Goal: Information Seeking & Learning: Learn about a topic

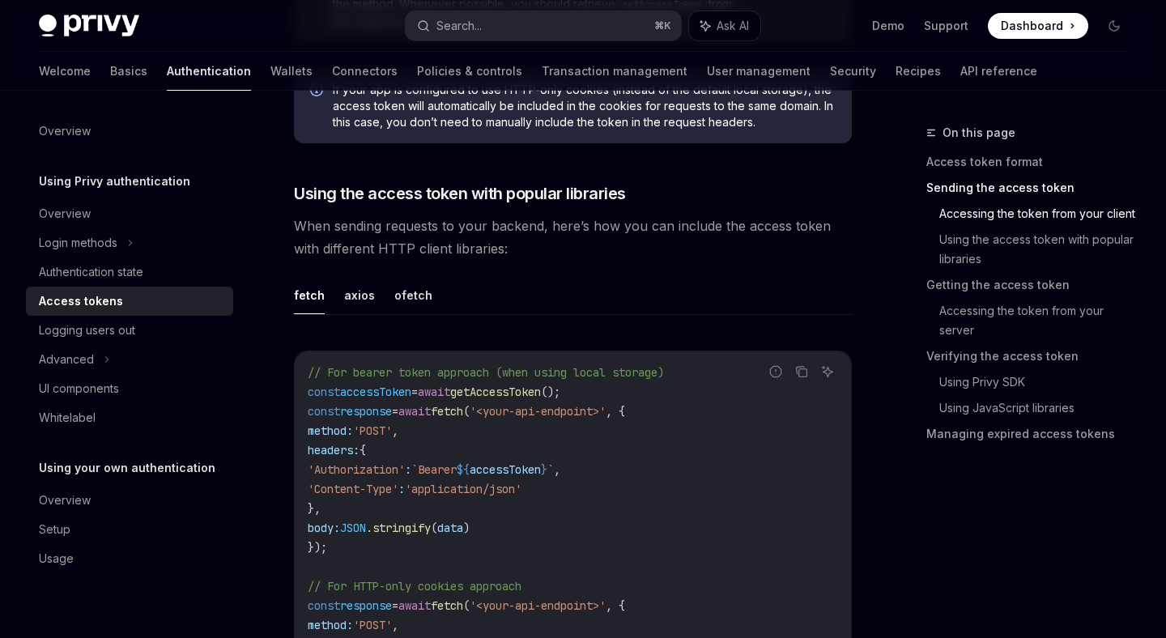
scroll to position [1315, 0]
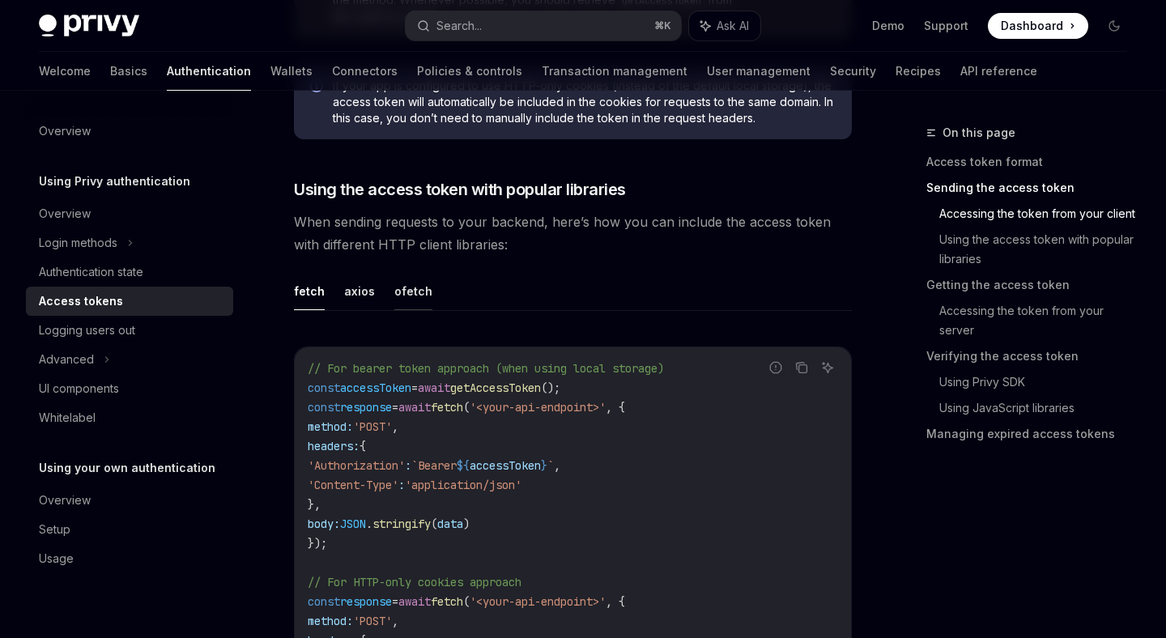
click at [406, 293] on button "ofetch" at bounding box center [413, 291] width 38 height 38
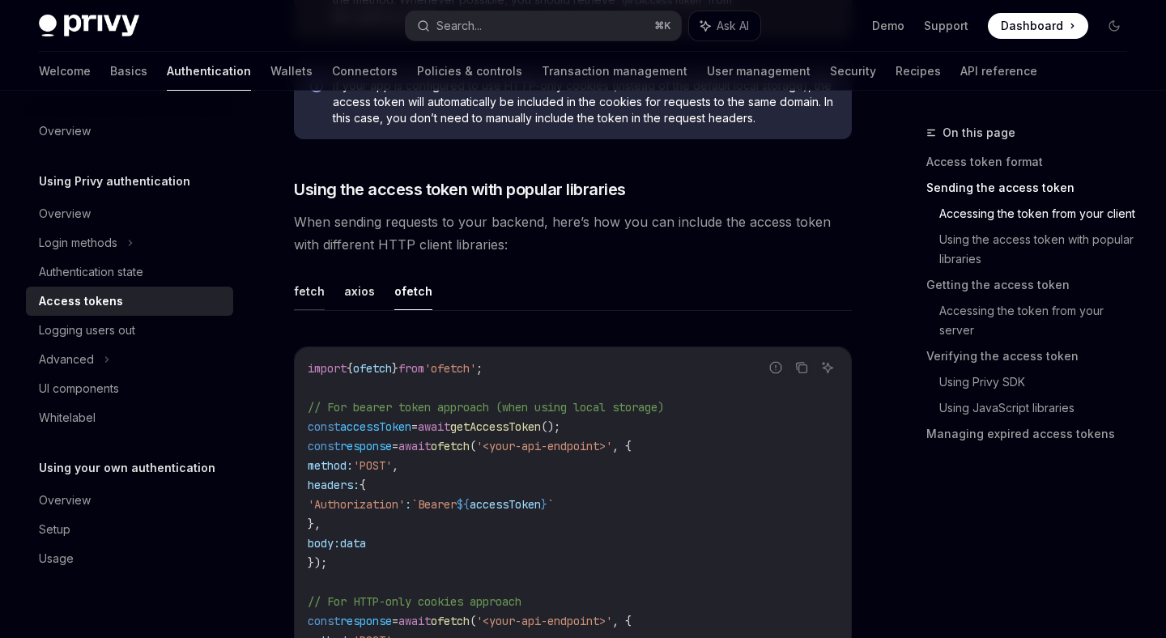
click at [315, 293] on button "fetch" at bounding box center [309, 291] width 31 height 38
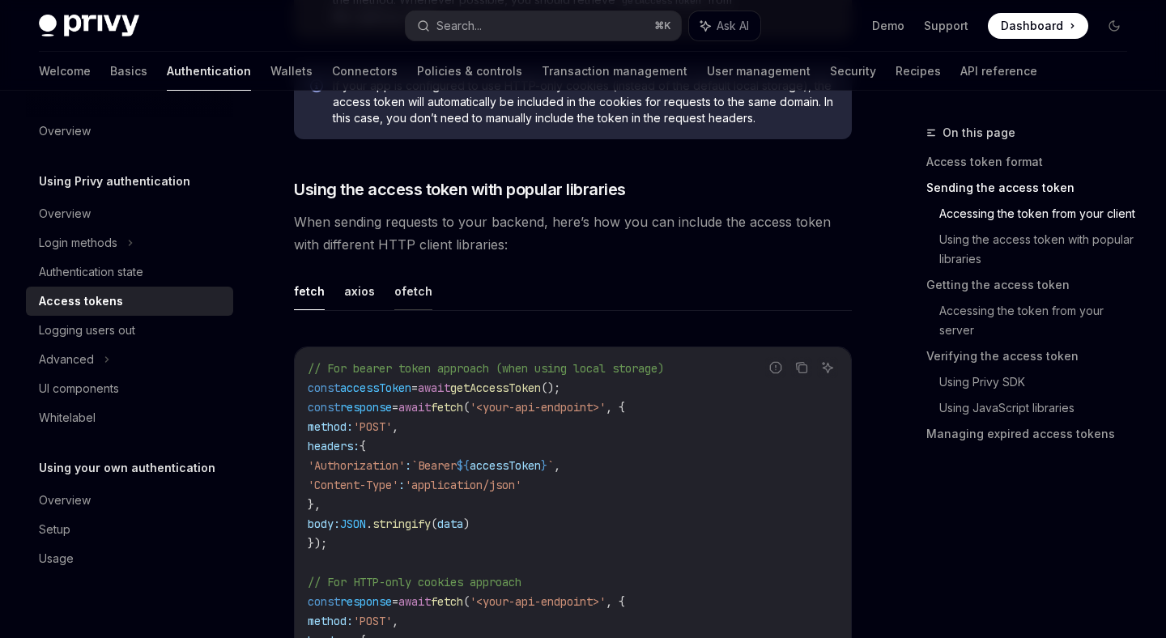
click at [413, 294] on button "ofetch" at bounding box center [413, 291] width 38 height 38
type textarea "*"
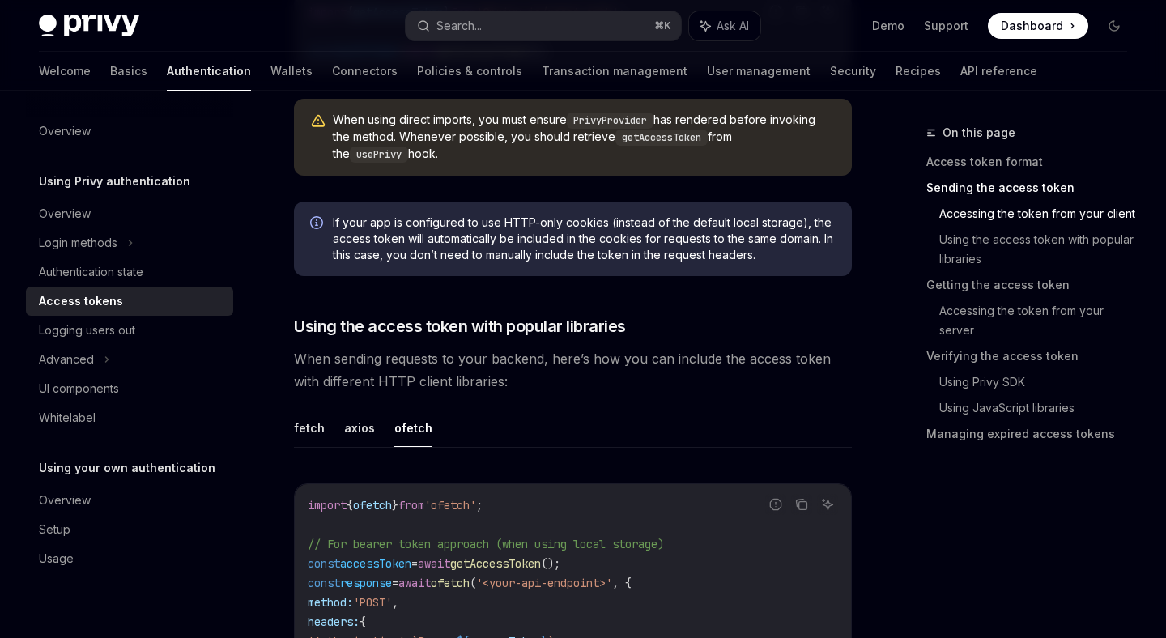
scroll to position [1190, 0]
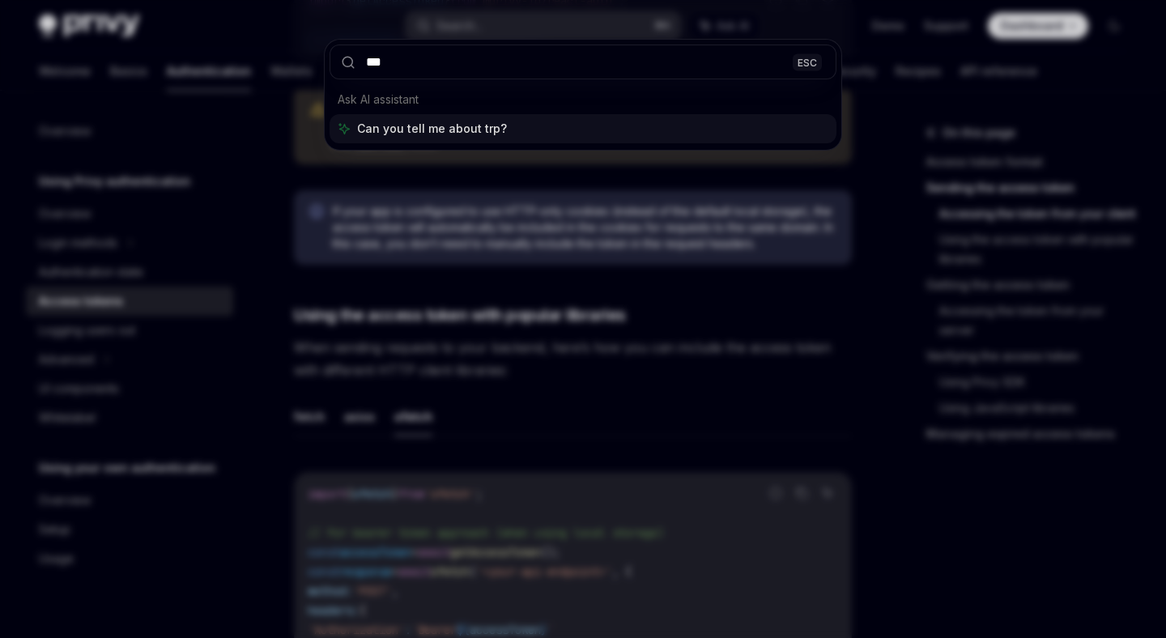
type input "****"
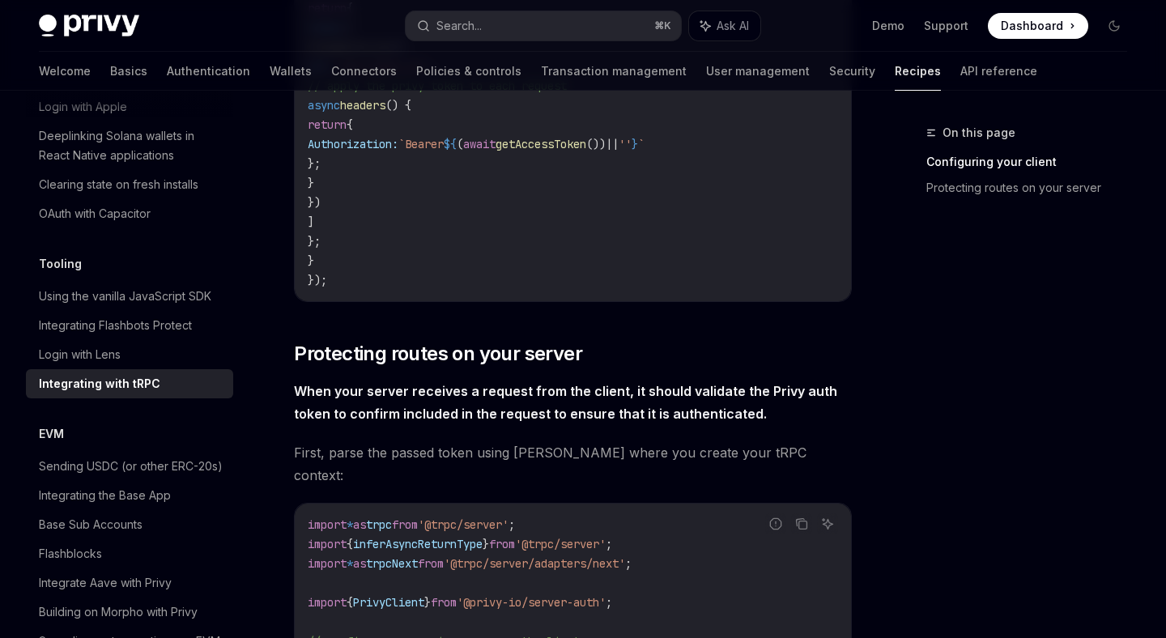
scroll to position [1069, 0]
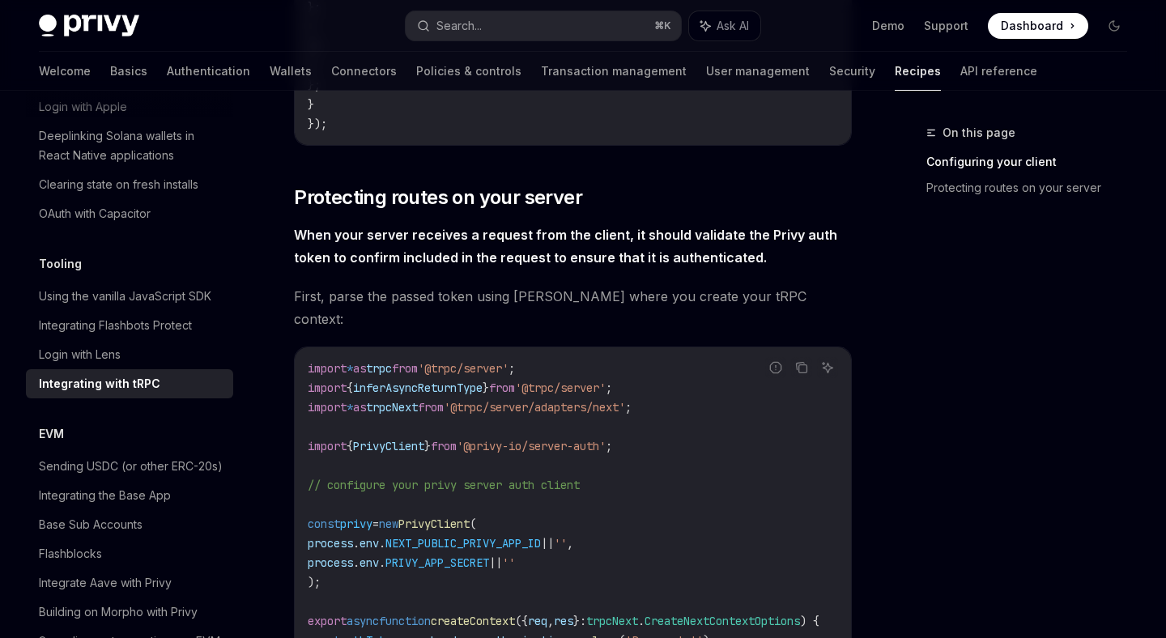
type textarea "*"
